Goal: Transaction & Acquisition: Purchase product/service

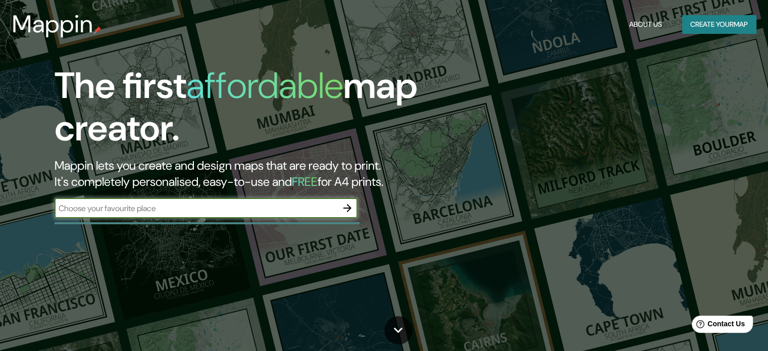
click at [345, 204] on icon "button" at bounding box center [347, 208] width 12 height 12
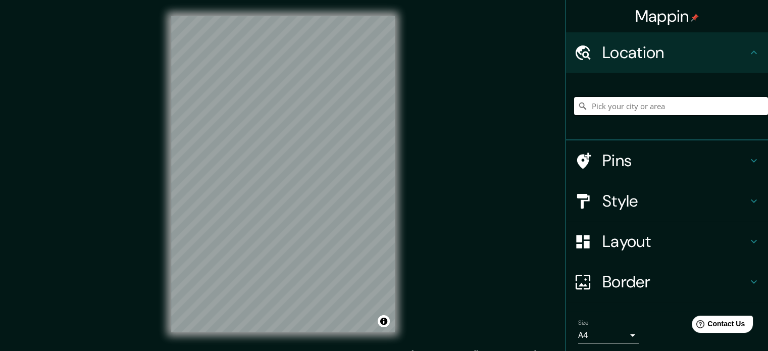
click at [630, 111] on input "Pick your city or area" at bounding box center [671, 106] width 194 height 18
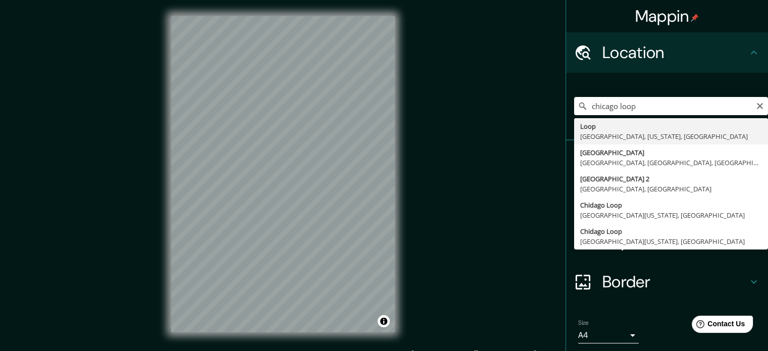
type input "Loop, [GEOGRAPHIC_DATA], [US_STATE], [GEOGRAPHIC_DATA]"
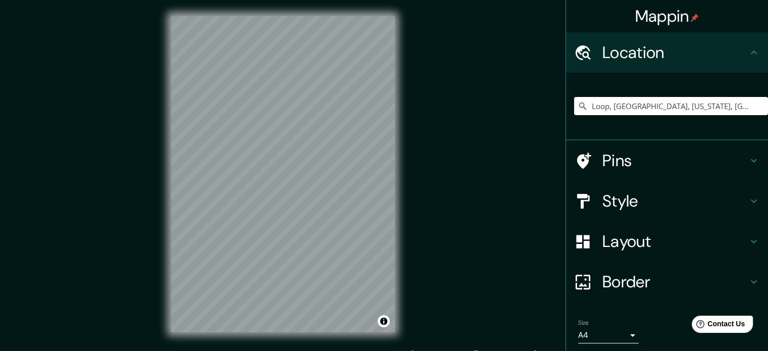
click at [480, 172] on div "Mappin Location [GEOGRAPHIC_DATA], [GEOGRAPHIC_DATA], [US_STATE], [GEOGRAPHIC_D…" at bounding box center [384, 182] width 768 height 365
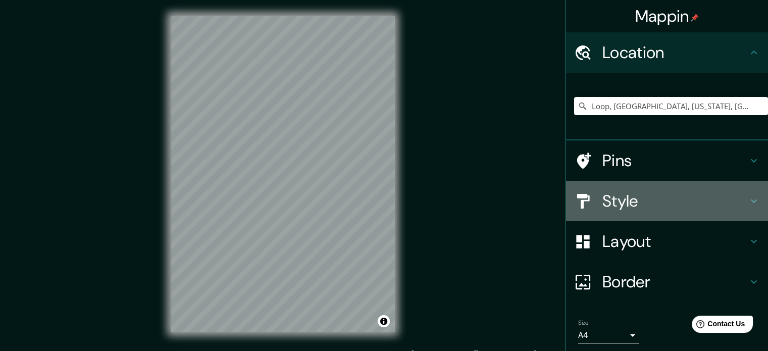
click at [630, 206] on h4 "Style" at bounding box center [674, 201] width 145 height 20
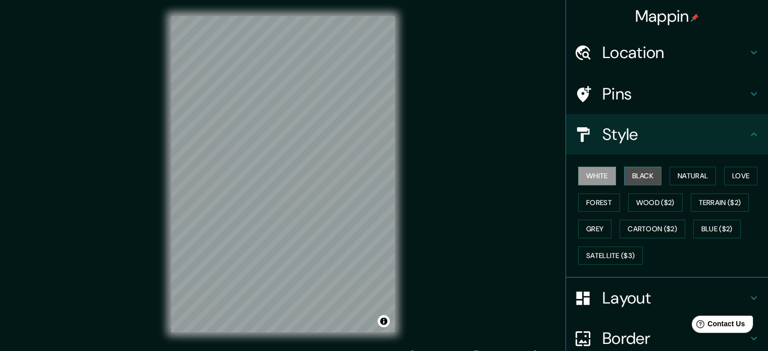
click at [631, 174] on button "Black" at bounding box center [643, 176] width 38 height 19
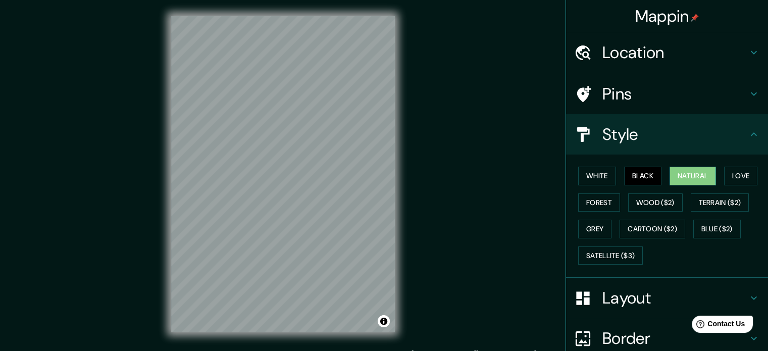
click at [685, 175] on button "Natural" at bounding box center [692, 176] width 46 height 19
click at [726, 175] on button "Love" at bounding box center [740, 176] width 33 height 19
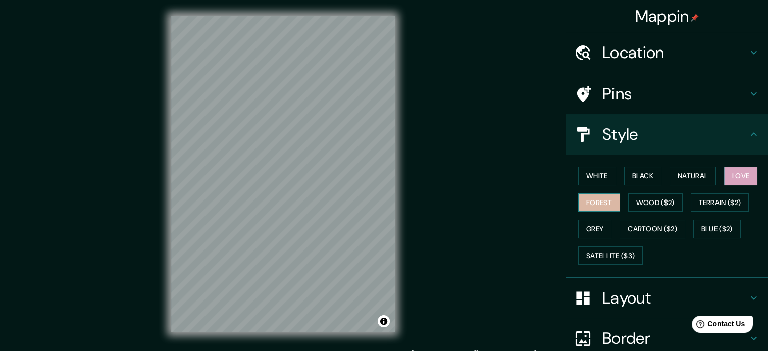
click at [594, 203] on button "Forest" at bounding box center [599, 202] width 42 height 19
click at [594, 175] on button "White" at bounding box center [597, 176] width 38 height 19
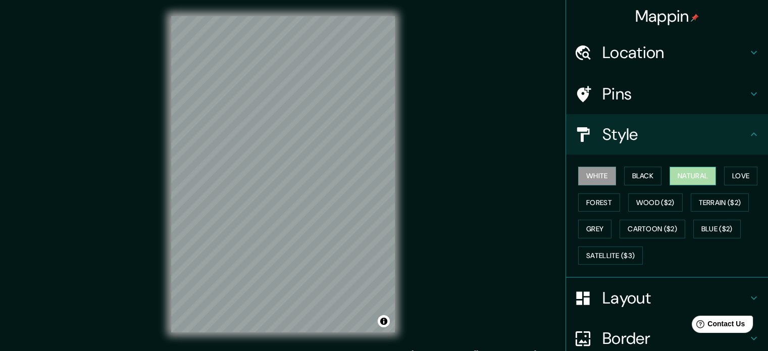
click at [680, 173] on button "Natural" at bounding box center [692, 176] width 46 height 19
click at [600, 176] on button "White" at bounding box center [597, 176] width 38 height 19
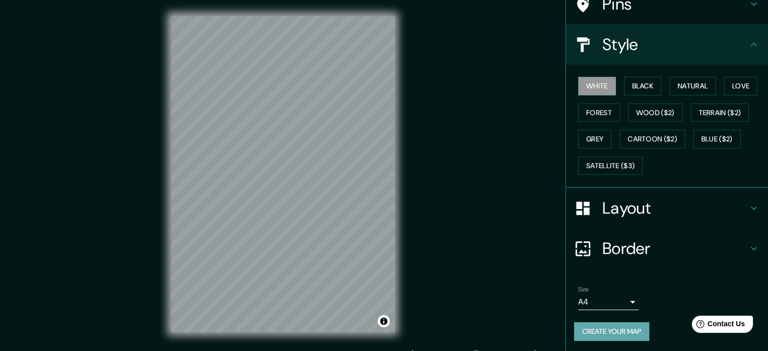
click at [606, 328] on button "Create your map" at bounding box center [611, 331] width 75 height 19
click at [594, 300] on body "Mappin Location [GEOGRAPHIC_DATA], [GEOGRAPHIC_DATA], [US_STATE], [GEOGRAPHIC_D…" at bounding box center [384, 175] width 768 height 351
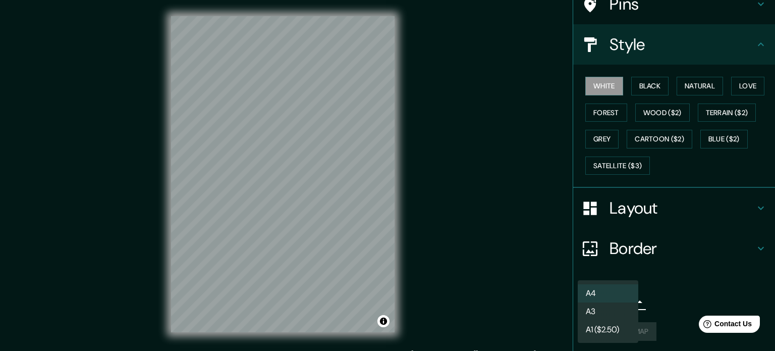
click at [610, 292] on li "A4" at bounding box center [608, 293] width 61 height 18
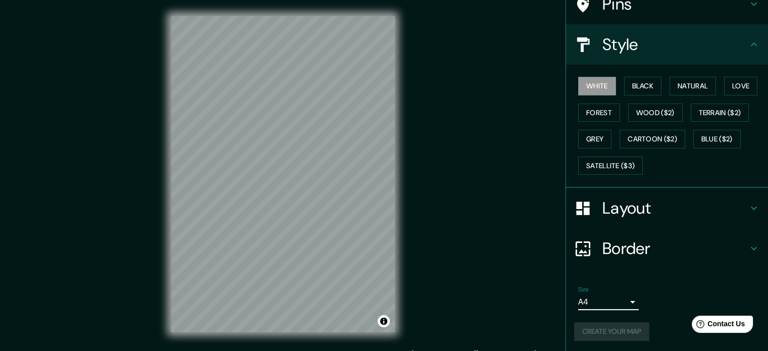
click at [621, 332] on div "Create your map" at bounding box center [667, 331] width 186 height 19
